Goal: Task Accomplishment & Management: Use online tool/utility

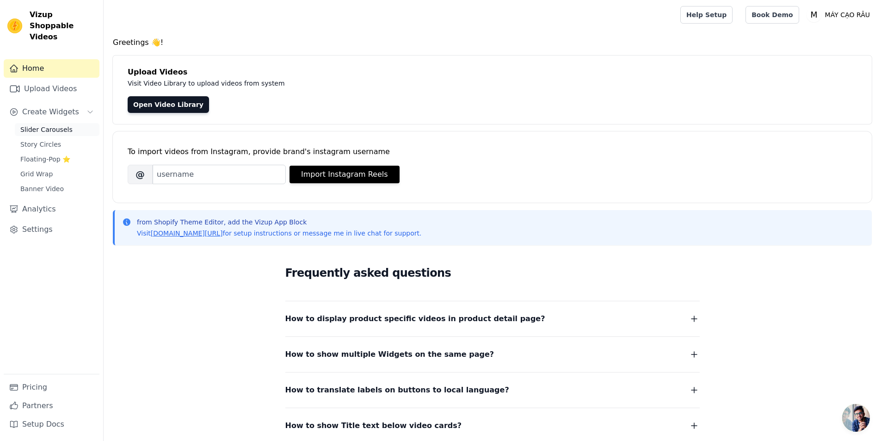
click at [44, 125] on span "Slider Carousels" at bounding box center [46, 129] width 52 height 9
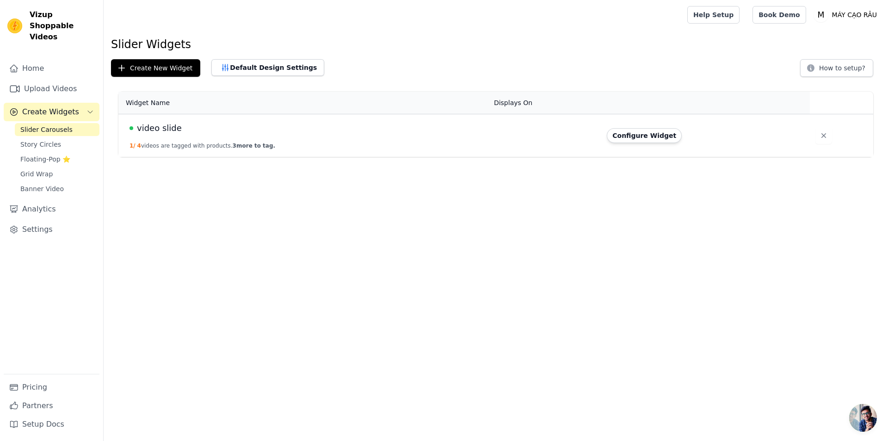
click at [219, 137] on td "video slide 1 / 4 videos are tagged with products. 3 more to tag." at bounding box center [303, 135] width 370 height 43
click at [652, 134] on button "Configure Widget" at bounding box center [644, 135] width 75 height 15
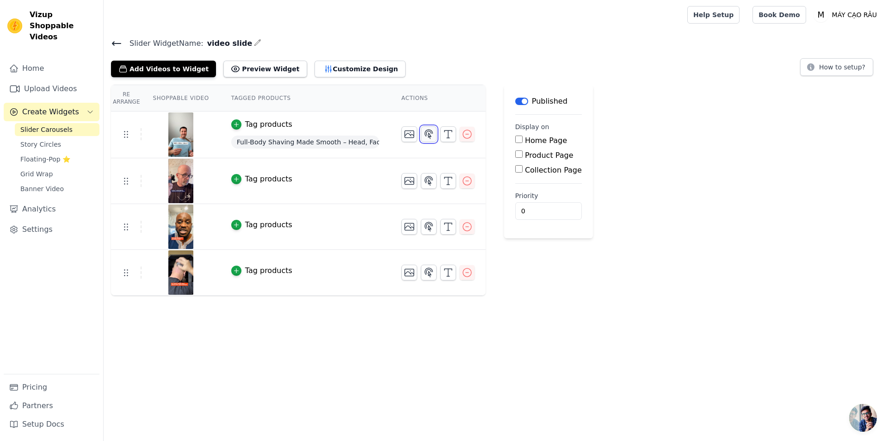
click at [425, 135] on icon "button" at bounding box center [429, 134] width 8 height 9
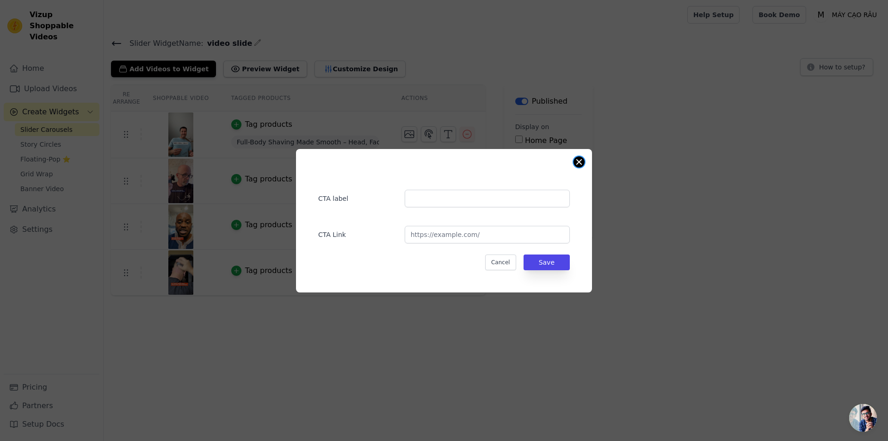
click at [578, 163] on button "Close modal" at bounding box center [579, 161] width 11 height 11
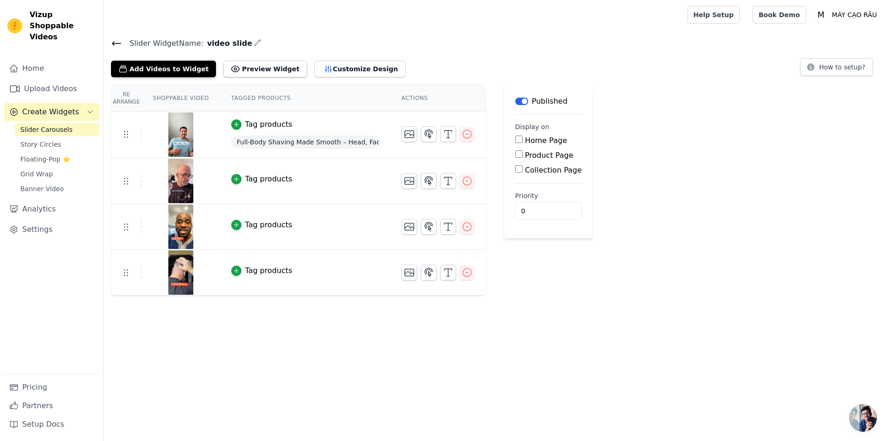
click at [245, 123] on div "Tag products" at bounding box center [268, 124] width 47 height 11
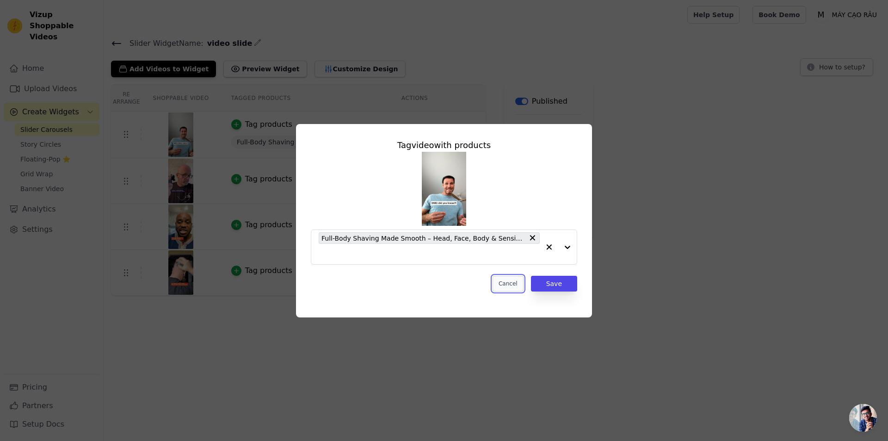
click at [510, 282] on button "Cancel" at bounding box center [508, 284] width 31 height 16
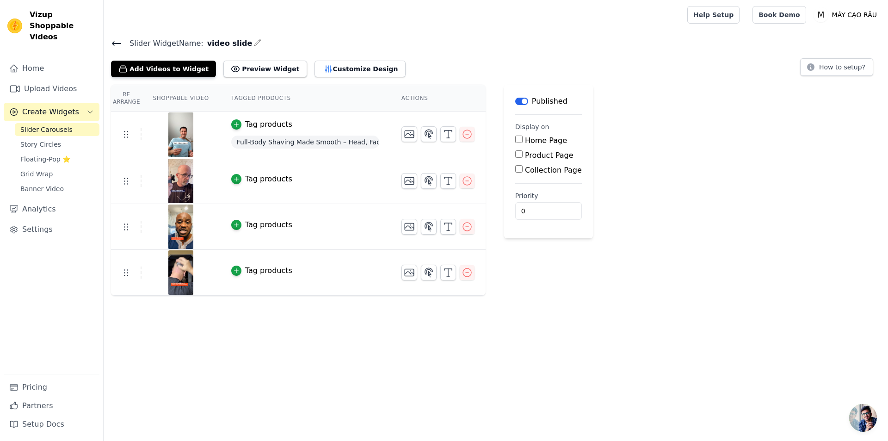
click at [289, 140] on span "Full-Body Shaving Made Smooth – Head, Face, Body & Sensitive Areas, All in Just…" at bounding box center [305, 142] width 148 height 13
click at [233, 125] on icon "button" at bounding box center [236, 124] width 6 height 6
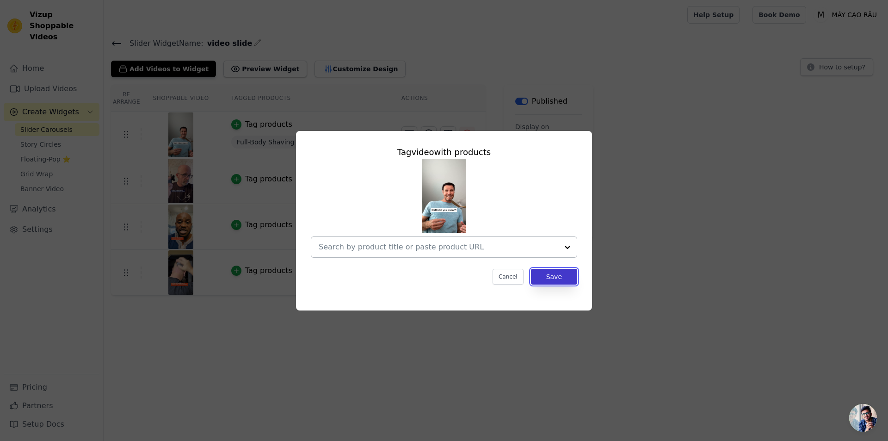
click at [554, 282] on button "Save" at bounding box center [554, 277] width 46 height 16
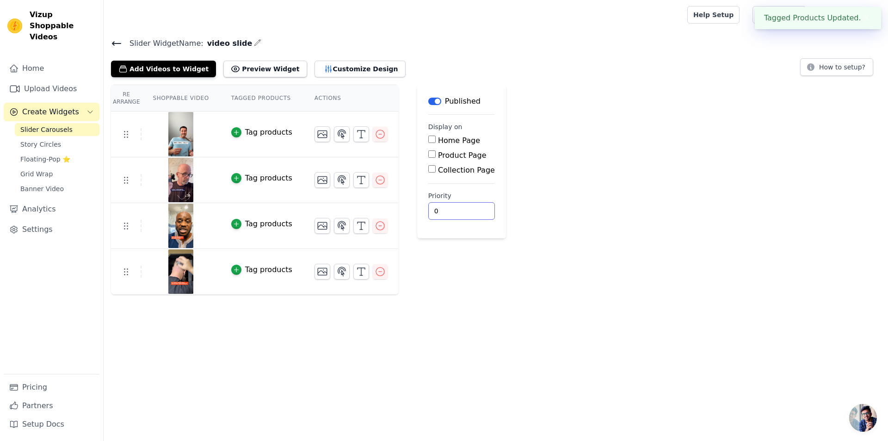
drag, startPoint x: 579, startPoint y: 339, endPoint x: 599, endPoint y: 334, distance: 20.8
click at [579, 295] on html "Tagged Products Updated. ✖ Vizup Shoppable Videos Home Upload Videos Create Wid…" at bounding box center [444, 147] width 888 height 295
click at [116, 44] on icon at bounding box center [116, 43] width 11 height 11
